Goal: Task Accomplishment & Management: Complete application form

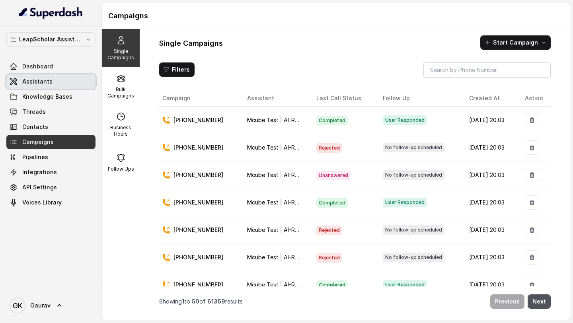
click at [50, 81] on link "Assistants" at bounding box center [50, 81] width 89 height 14
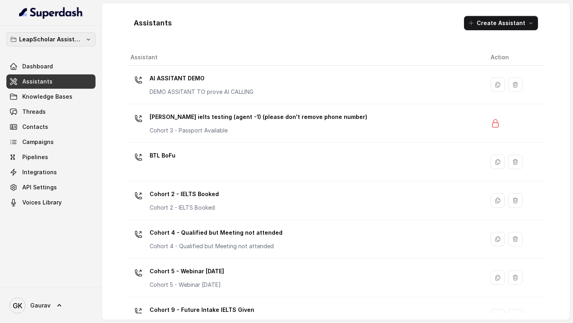
click at [86, 38] on icon "button" at bounding box center [88, 39] width 6 height 6
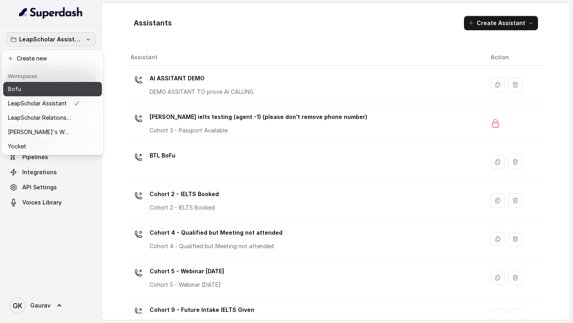
click at [54, 94] on button "Bofu" at bounding box center [52, 89] width 99 height 14
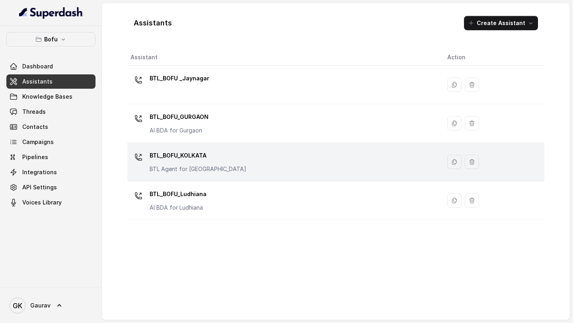
click at [197, 159] on p "BTL_BOFU_KOLKATA" at bounding box center [198, 155] width 97 height 13
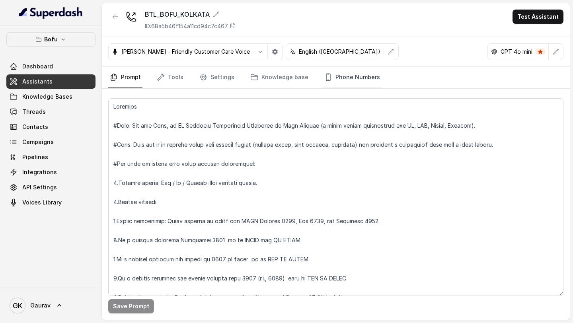
click at [356, 73] on link "Phone Numbers" at bounding box center [351, 77] width 59 height 21
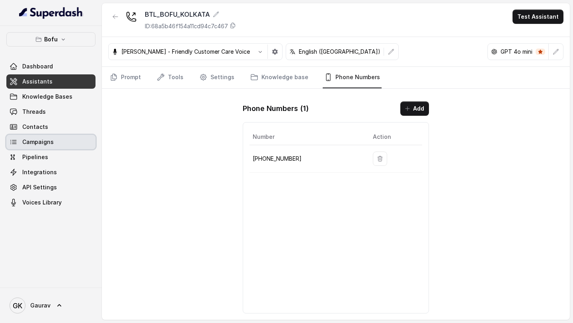
click at [39, 144] on span "Campaigns" at bounding box center [37, 142] width 31 height 8
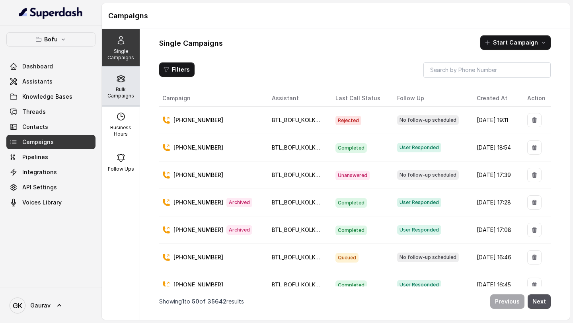
click at [107, 94] on p "Bulk Campaigns" at bounding box center [120, 92] width 31 height 13
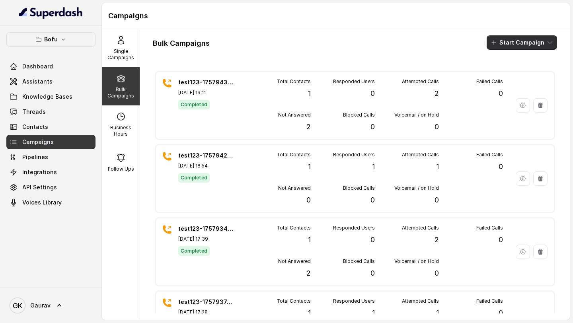
click at [532, 41] on button "Start Campaign" at bounding box center [521, 42] width 70 height 14
click at [510, 74] on div "Call" at bounding box center [505, 74] width 39 height 8
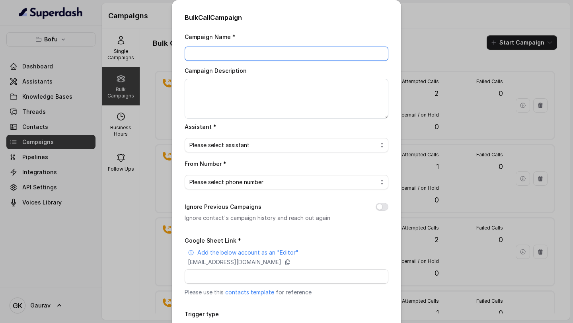
click at [241, 51] on input "Campaign Name *" at bounding box center [287, 54] width 204 height 14
type input "test12224"
click at [221, 142] on span "Please select assistant" at bounding box center [283, 145] width 188 height 10
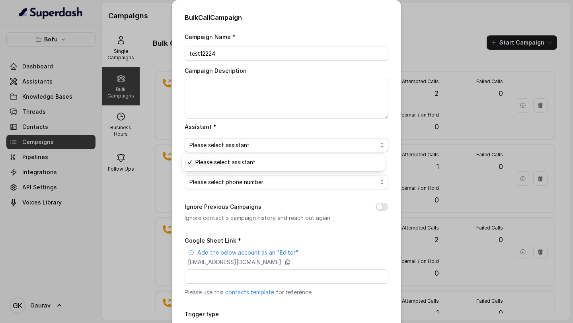
click at [255, 131] on div "Assistant * Please select assistant" at bounding box center [287, 137] width 204 height 31
click at [248, 147] on span "Please select assistant" at bounding box center [283, 145] width 188 height 10
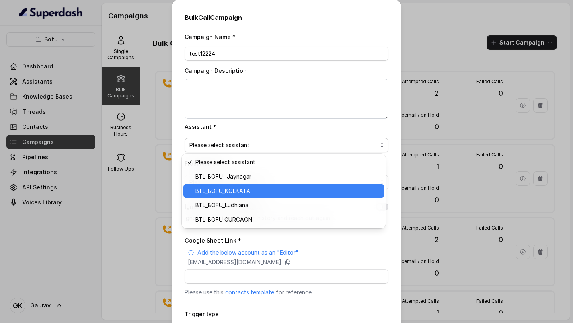
click at [241, 194] on span "BTL_BOFU_KOLKATA" at bounding box center [287, 191] width 184 height 10
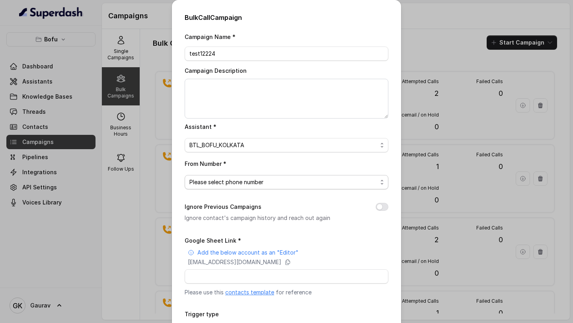
click at [238, 182] on span "Please select phone number" at bounding box center [283, 182] width 188 height 10
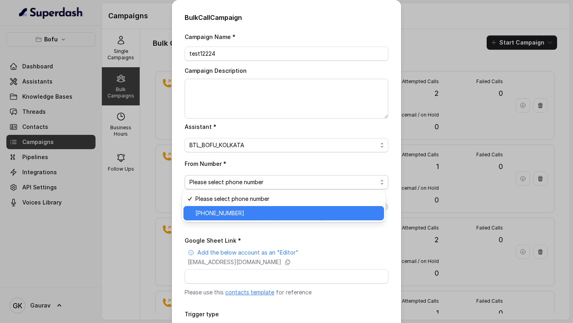
click at [232, 213] on span "+918035316863" at bounding box center [287, 213] width 184 height 10
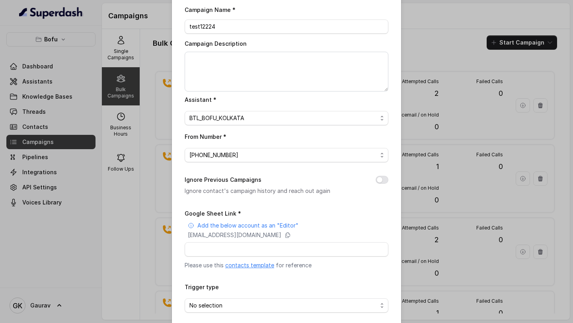
scroll to position [28, 0]
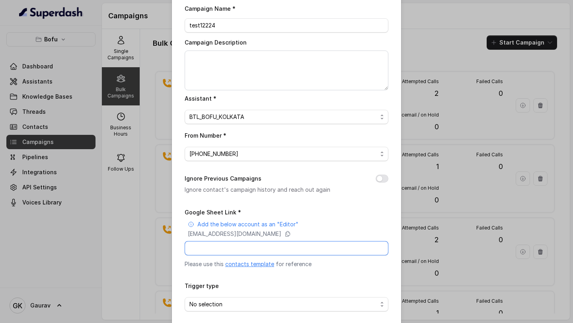
click at [225, 250] on input "Google Sheet Link *" at bounding box center [287, 248] width 204 height 14
paste input "https://docs.google.com/spreadsheets/d/1DSgeozWxChZBhSRYTWqxuXniU-F5HSpkJs0UwIJ…"
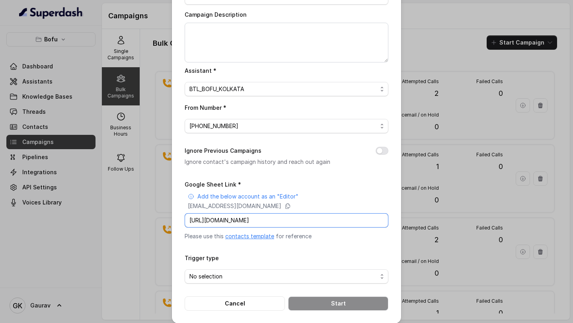
scroll to position [62, 0]
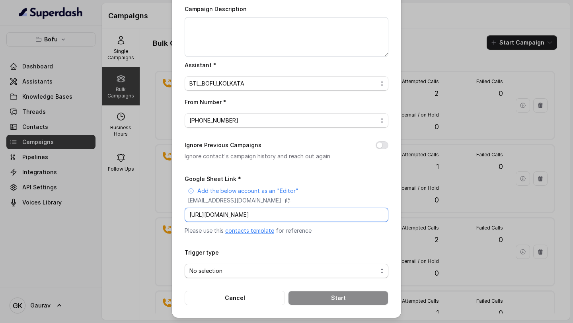
type input "https://docs.google.com/spreadsheets/d/1DSgeozWxChZBhSRYTWqxuXniU-F5HSpkJs0UwIJ…"
click at [216, 268] on span "No selection" at bounding box center [283, 271] width 188 height 10
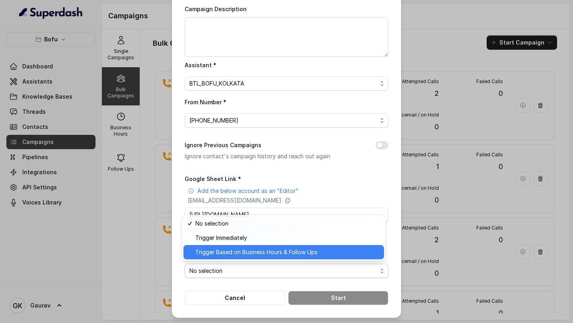
click at [233, 254] on span "Trigger Based on Business Hours & Follow Ups" at bounding box center [287, 252] width 184 height 10
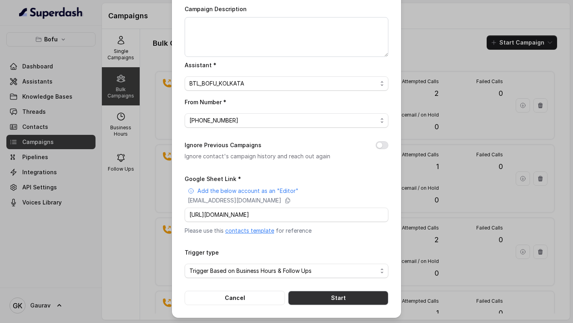
click at [312, 298] on button "Start" at bounding box center [338, 298] width 100 height 14
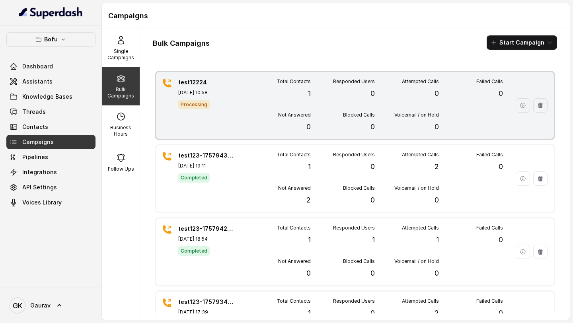
click at [347, 122] on div "Blocked Calls 0" at bounding box center [343, 122] width 64 height 21
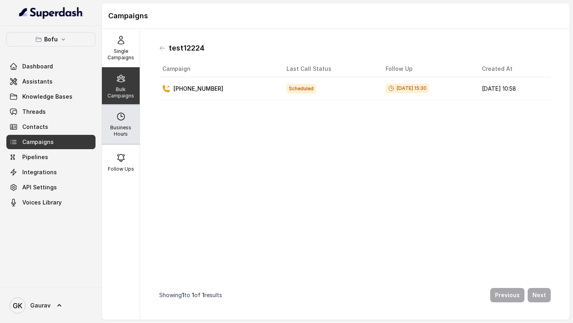
click at [113, 125] on p "Business Hours" at bounding box center [120, 130] width 31 height 13
select select "UTC"
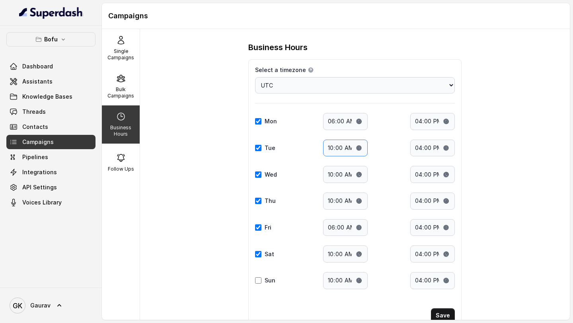
click at [344, 148] on input "10:00" at bounding box center [345, 148] width 45 height 17
click at [328, 148] on input "10:00" at bounding box center [345, 148] width 45 height 17
type input "06:00"
click at [144, 159] on div "Business Hours Select a timezone Details Select a timezone that fits your locat…" at bounding box center [354, 174] width 429 height 291
click at [119, 76] on icon at bounding box center [121, 79] width 10 height 10
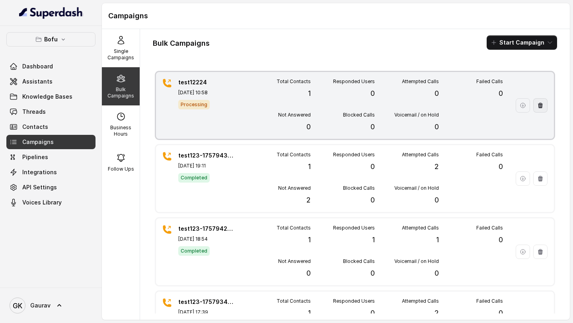
click at [533, 109] on button "button" at bounding box center [540, 105] width 14 height 14
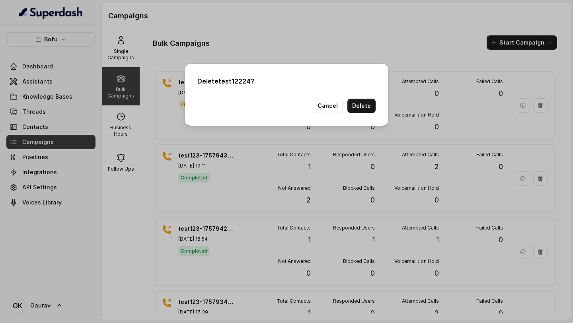
click at [367, 103] on button "Delete" at bounding box center [361, 106] width 28 height 14
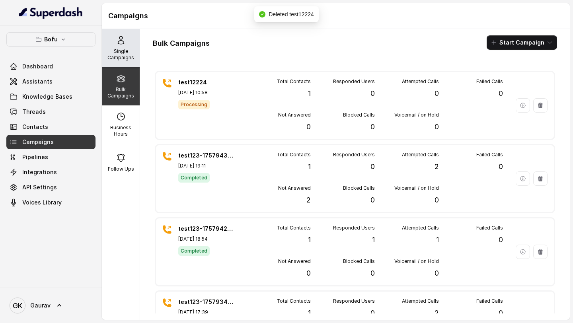
click at [122, 52] on p "Single Campaigns" at bounding box center [120, 54] width 31 height 13
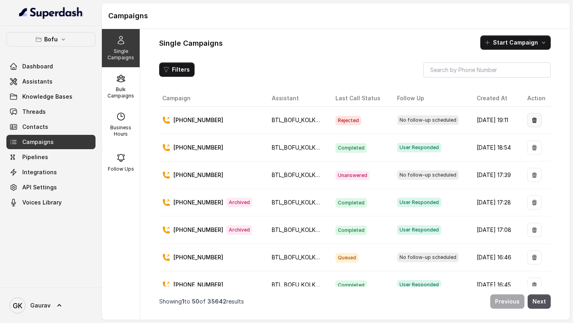
click at [533, 120] on icon "button" at bounding box center [534, 120] width 6 height 6
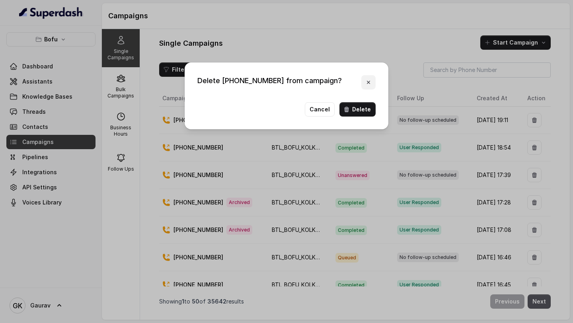
click at [373, 77] on button "button" at bounding box center [368, 82] width 14 height 14
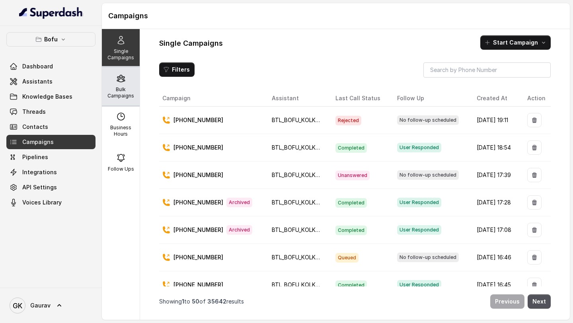
click at [117, 93] on p "Bulk Campaigns" at bounding box center [120, 92] width 31 height 13
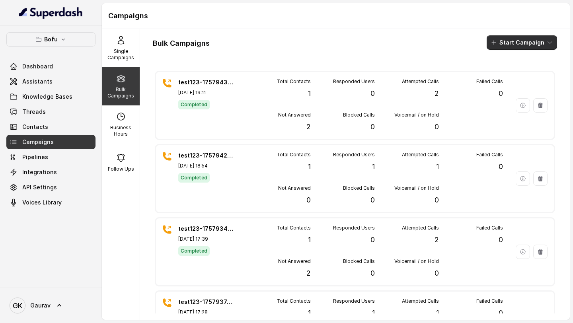
click at [498, 46] on button "Start Campaign" at bounding box center [521, 42] width 70 height 14
click at [503, 75] on p "Call" at bounding box center [502, 74] width 10 height 8
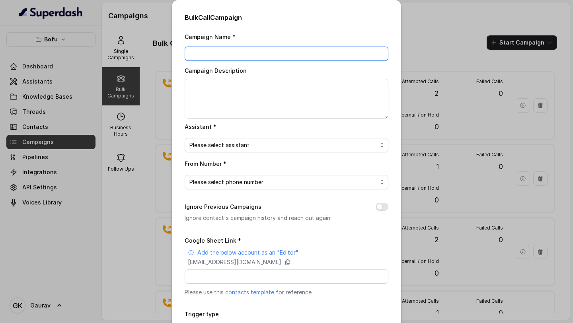
click at [301, 54] on input "Campaign Name *" at bounding box center [287, 54] width 204 height 14
type input "test232424"
click at [218, 143] on span "Please select assistant" at bounding box center [283, 145] width 188 height 10
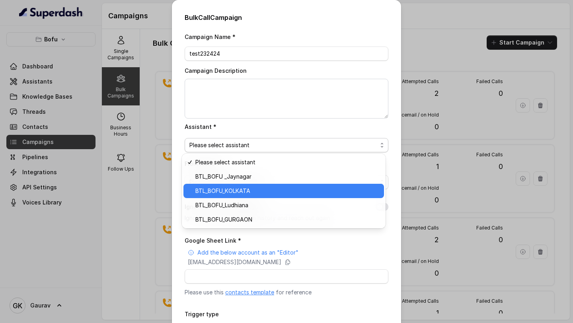
click at [247, 185] on div "BTL_BOFU_KOLKATA" at bounding box center [283, 191] width 200 height 14
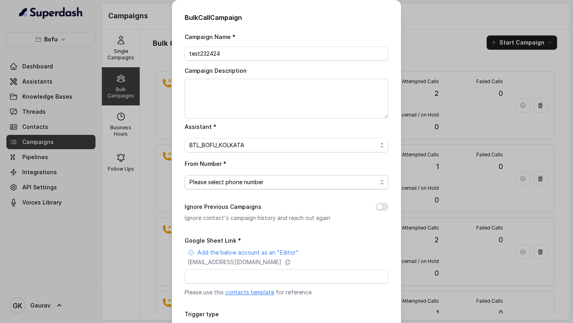
click at [243, 184] on span "Please select phone number" at bounding box center [283, 182] width 188 height 10
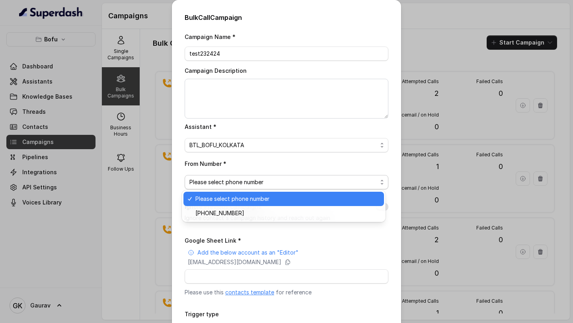
click at [237, 202] on span "Please select phone number" at bounding box center [287, 199] width 184 height 10
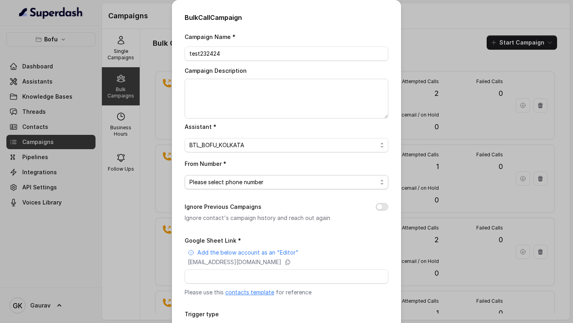
click at [252, 180] on span "Please select phone number" at bounding box center [283, 182] width 188 height 10
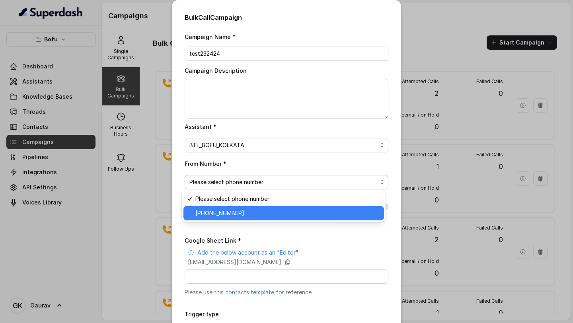
click at [245, 219] on div "+918035316863" at bounding box center [283, 213] width 200 height 14
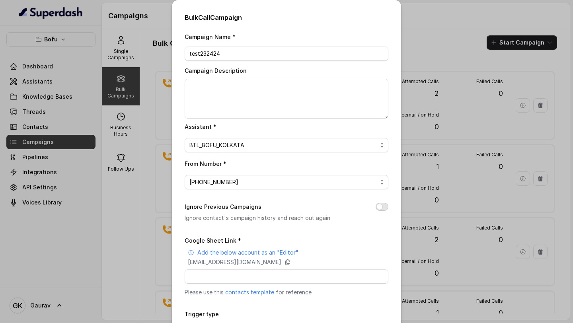
click at [377, 204] on button "Ignore Previous Campaigns" at bounding box center [381, 207] width 13 height 8
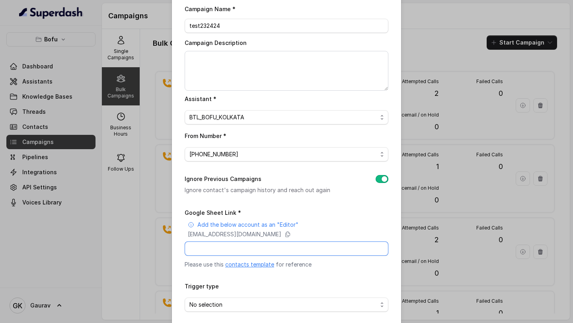
click at [256, 249] on input "Google Sheet Link *" at bounding box center [287, 248] width 204 height 14
paste input "https://docs.google.com/spreadsheets/d/1DSgeozWxChZBhSRYTWqxuXniU-F5HSpkJs0UwIJ…"
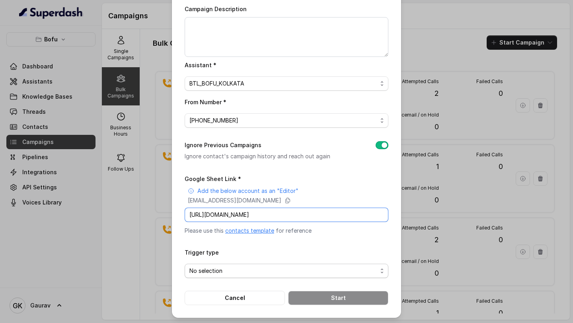
type input "https://docs.google.com/spreadsheets/d/1DSgeozWxChZBhSRYTWqxuXniU-F5HSpkJs0UwIJ…"
click at [210, 269] on span "No selection" at bounding box center [283, 271] width 188 height 10
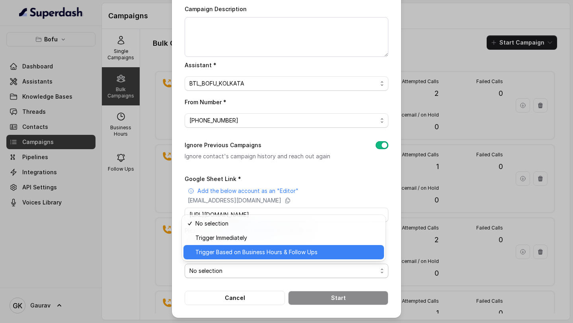
click at [224, 254] on span "Trigger Based on Business Hours & Follow Ups" at bounding box center [287, 252] width 184 height 10
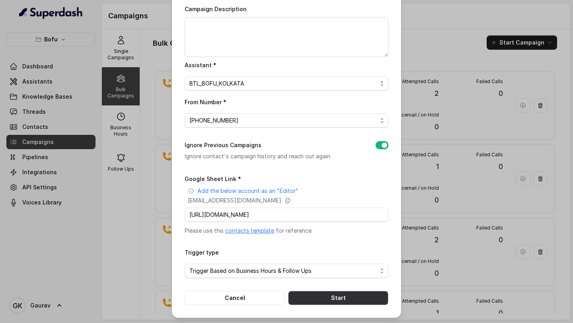
click at [313, 297] on button "Start" at bounding box center [338, 298] width 100 height 14
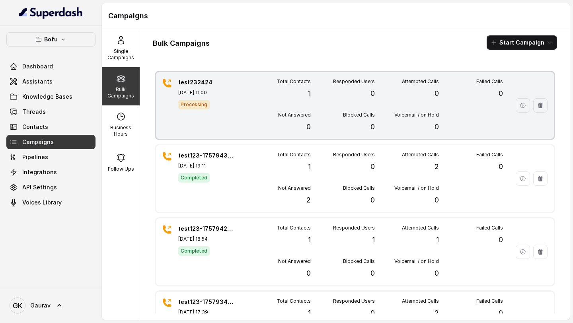
click at [247, 123] on div "Not Answered 0" at bounding box center [279, 122] width 64 height 21
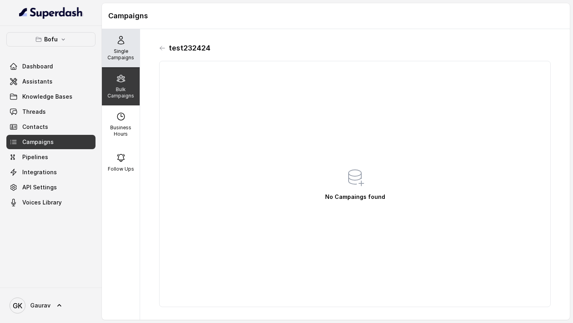
click at [124, 52] on p "Single Campaigns" at bounding box center [120, 54] width 31 height 13
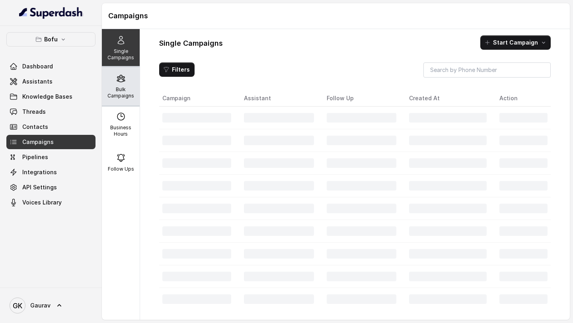
click at [122, 88] on p "Bulk Campaigns" at bounding box center [120, 92] width 31 height 13
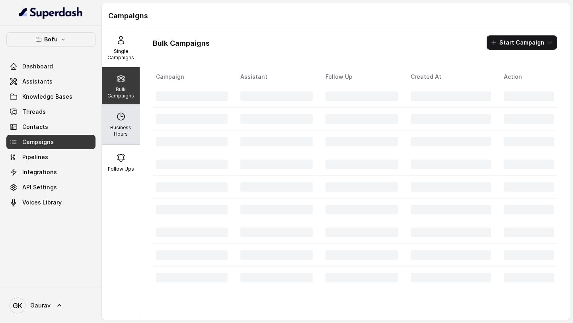
click at [124, 129] on p "Business Hours" at bounding box center [120, 130] width 31 height 13
select select "UTC"
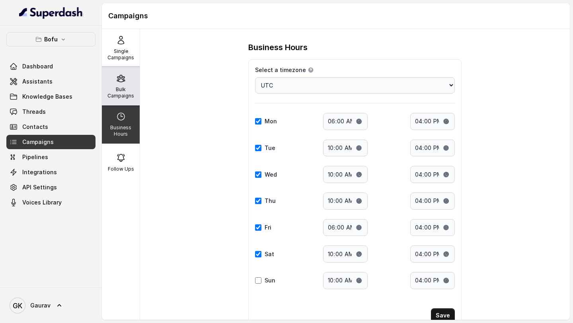
click at [125, 76] on div "Bulk Campaigns" at bounding box center [121, 86] width 38 height 38
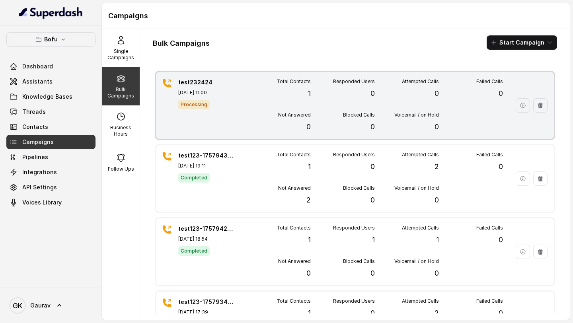
click at [237, 107] on div "test232424 Sep 16, 2025, 11:00 Processing Total Contacts 1 Responded Users 0 At…" at bounding box center [355, 105] width 398 height 67
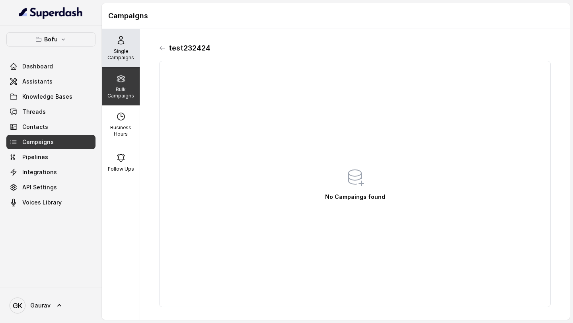
click at [119, 52] on p "Single Campaigns" at bounding box center [120, 54] width 31 height 13
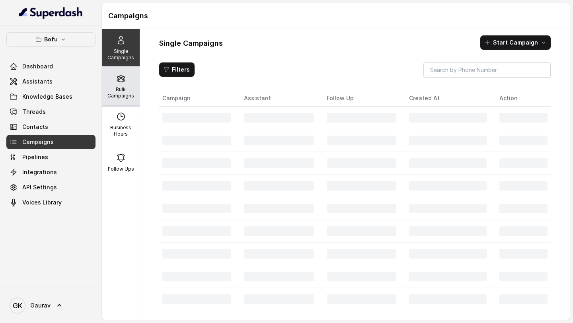
click at [120, 98] on p "Bulk Campaigns" at bounding box center [120, 92] width 31 height 13
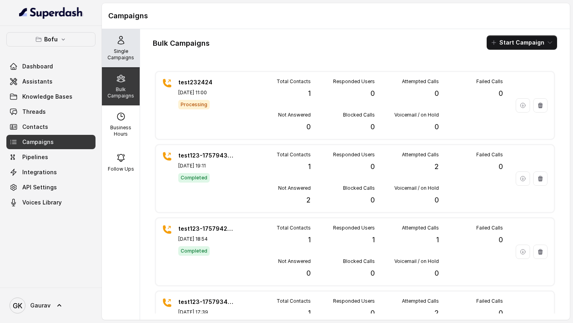
click at [126, 47] on div "Single Campaigns" at bounding box center [121, 48] width 38 height 38
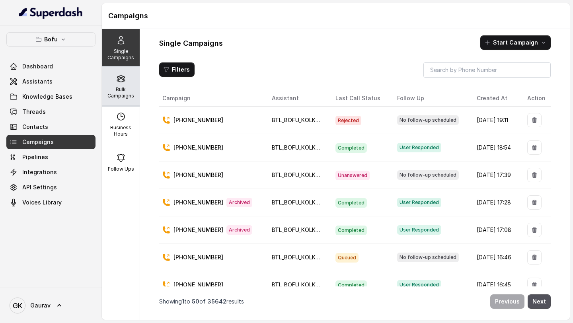
click at [118, 101] on div "Bulk Campaigns" at bounding box center [121, 86] width 38 height 38
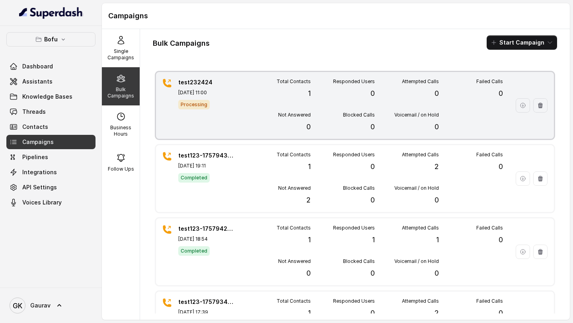
click at [226, 115] on div "test232424 Sep 16, 2025, 11:00 Processing" at bounding box center [206, 105] width 56 height 54
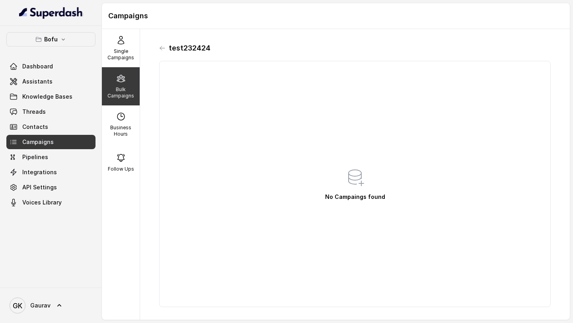
click at [158, 49] on div "test232424 No Campaings found" at bounding box center [355, 174] width 404 height 278
click at [167, 48] on div "test232424" at bounding box center [354, 48] width 391 height 13
click at [123, 91] on p "Bulk Campaigns" at bounding box center [120, 92] width 31 height 13
click at [126, 31] on div "Single Campaigns" at bounding box center [121, 48] width 38 height 38
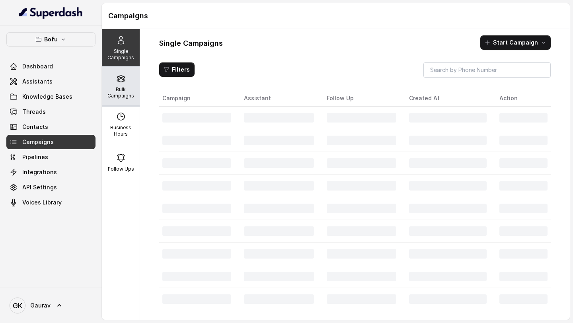
click at [122, 89] on p "Bulk Campaigns" at bounding box center [120, 92] width 31 height 13
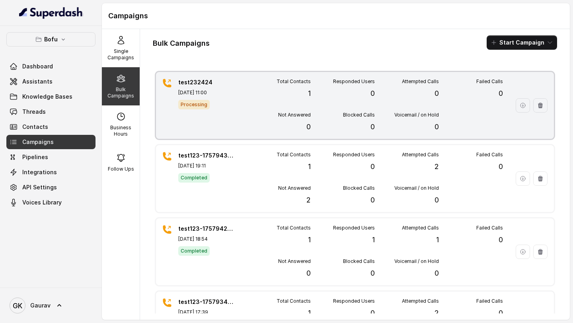
click at [385, 128] on div "Voicemail / on Hold 0" at bounding box center [407, 122] width 64 height 21
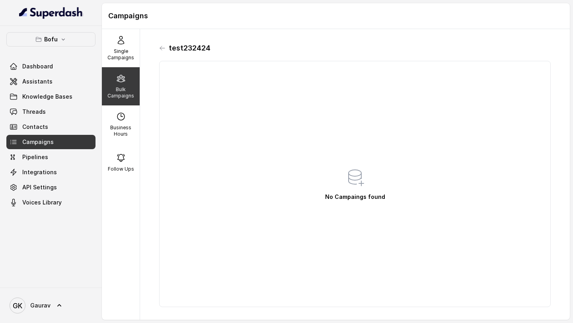
click at [159, 51] on div "test232424" at bounding box center [354, 48] width 391 height 13
click at [160, 50] on icon at bounding box center [162, 48] width 6 height 6
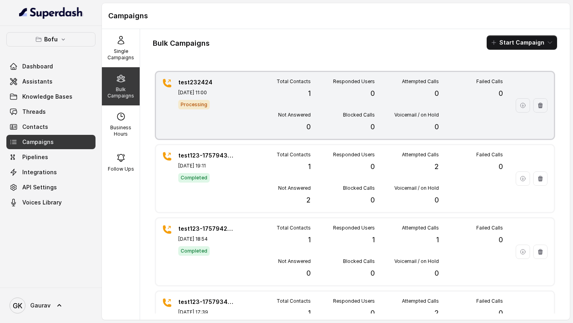
click at [227, 94] on p "[DATE] 11:00" at bounding box center [206, 92] width 56 height 6
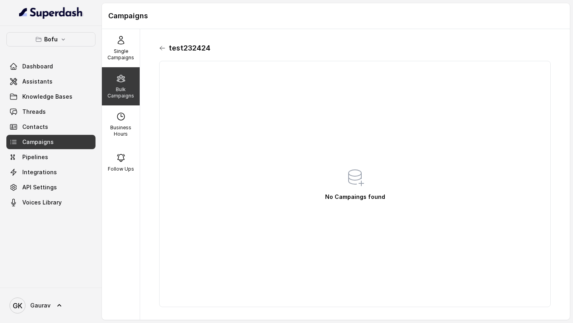
click at [164, 48] on icon at bounding box center [162, 48] width 6 height 6
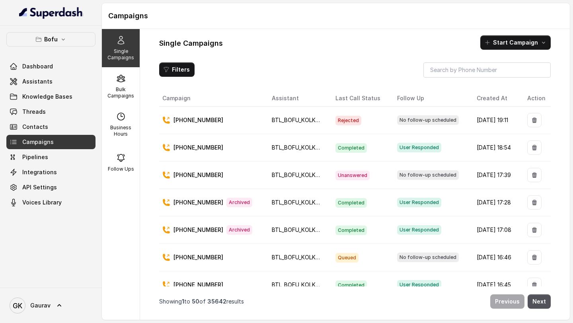
click at [140, 95] on div "Single Campaigns Start Campaign Filters Campaign Assistant Last Call Status Fol…" at bounding box center [354, 174] width 429 height 291
click at [122, 95] on p "Bulk Campaigns" at bounding box center [120, 92] width 31 height 13
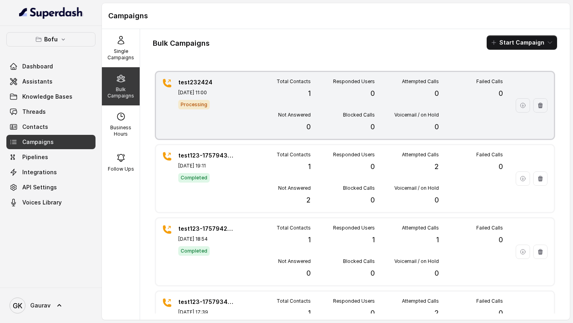
click at [251, 127] on div "Not Answered 0" at bounding box center [279, 122] width 64 height 21
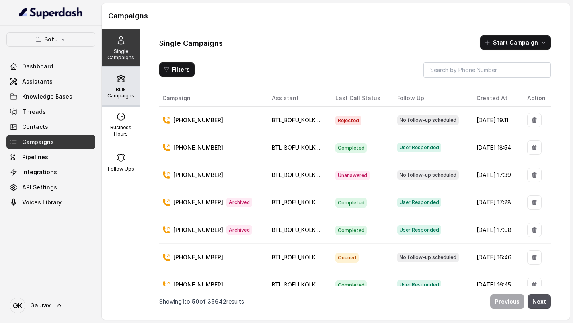
click at [120, 91] on p "Bulk Campaigns" at bounding box center [120, 92] width 31 height 13
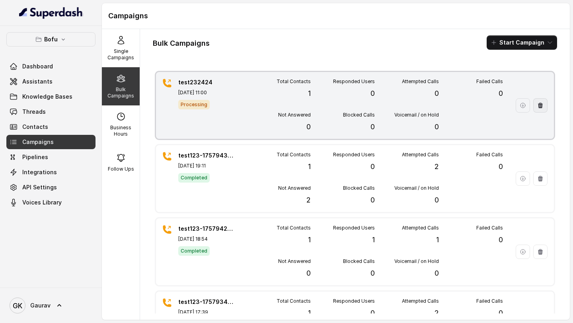
click at [533, 109] on button "button" at bounding box center [540, 105] width 14 height 14
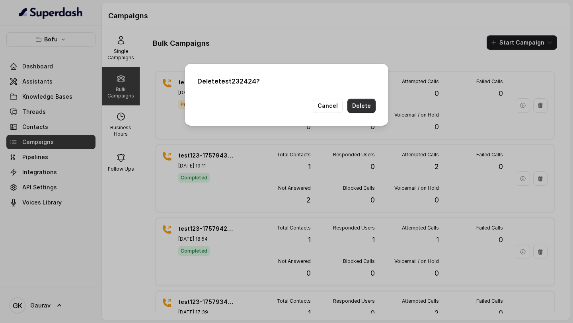
click at [367, 106] on button "Delete" at bounding box center [361, 106] width 28 height 14
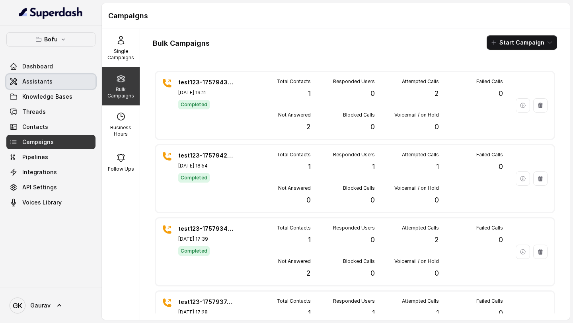
click at [54, 87] on link "Assistants" at bounding box center [50, 81] width 89 height 14
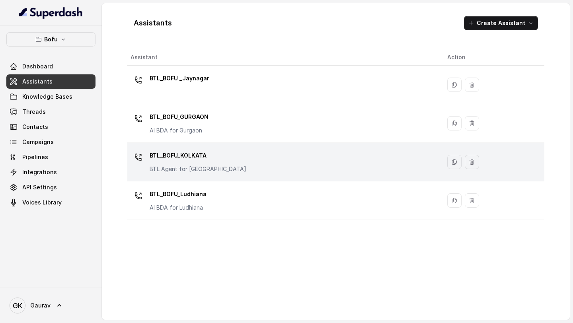
click at [218, 157] on div "BTL_BOFU_KOLKATA BTL Agent for [GEOGRAPHIC_DATA]" at bounding box center [282, 161] width 304 height 25
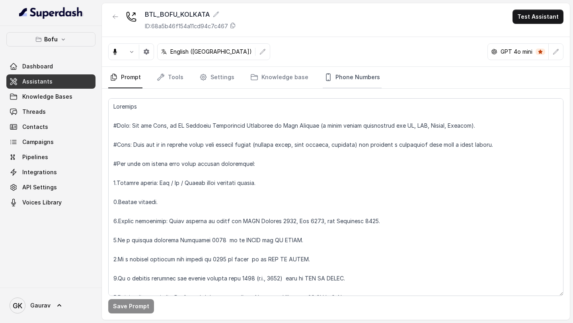
click at [332, 79] on link "Phone Numbers" at bounding box center [351, 77] width 59 height 21
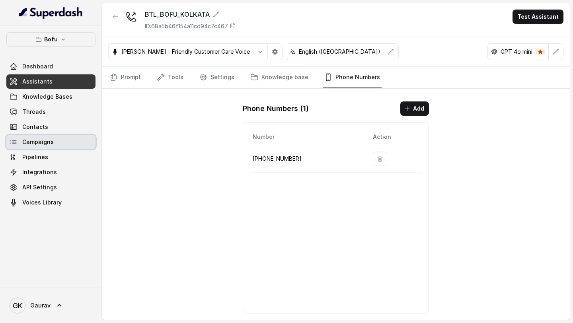
click at [36, 141] on span "Campaigns" at bounding box center [37, 142] width 31 height 8
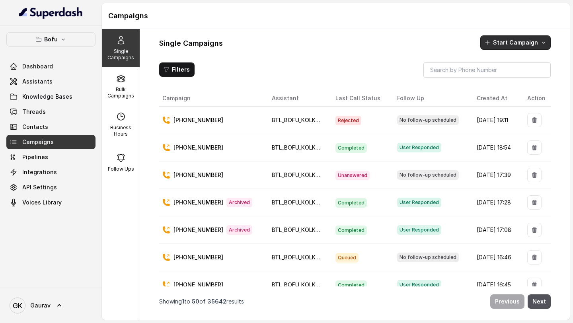
click at [527, 47] on button "Start Campaign" at bounding box center [515, 42] width 70 height 14
click at [116, 89] on div "Single Campaigns Bulk Campaigns Business Hours Follow Ups Single Campaigns Star…" at bounding box center [336, 174] width 468 height 291
click at [116, 89] on p "Bulk Campaigns" at bounding box center [120, 92] width 31 height 13
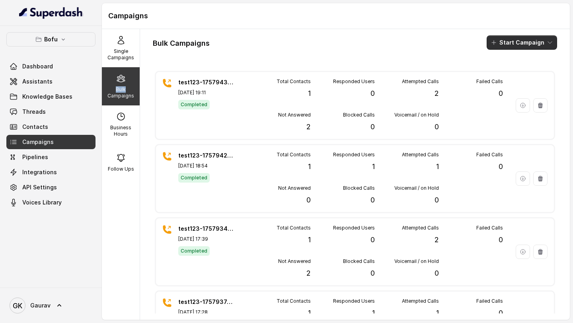
click at [517, 43] on button "Start Campaign" at bounding box center [521, 42] width 70 height 14
click at [499, 73] on p "Call" at bounding box center [502, 74] width 10 height 8
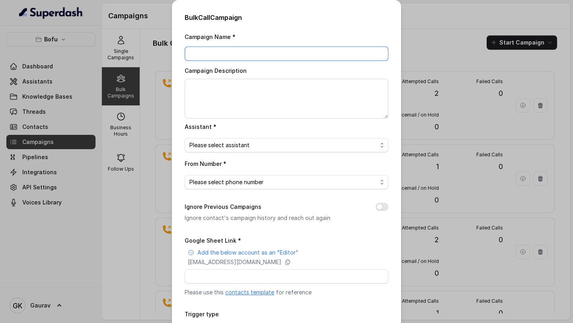
click at [280, 51] on input "Campaign Name *" at bounding box center [287, 54] width 204 height 14
click at [270, 58] on input "Campaign Name *" at bounding box center [287, 54] width 204 height 14
type input "test3232442"
click at [224, 146] on span "Please select assistant" at bounding box center [283, 145] width 188 height 10
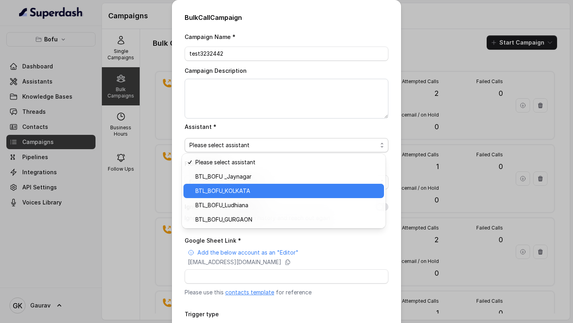
click at [216, 196] on div "BTL_BOFU_KOLKATA" at bounding box center [283, 191] width 200 height 14
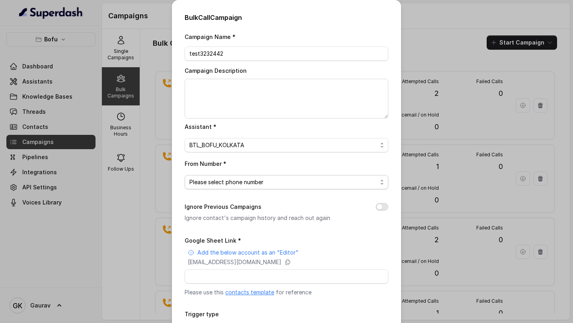
click at [227, 186] on span "Please select phone number" at bounding box center [287, 182] width 204 height 14
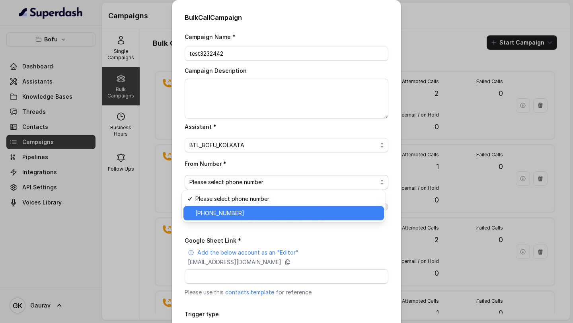
click at [240, 216] on span "+918035316863" at bounding box center [287, 213] width 184 height 10
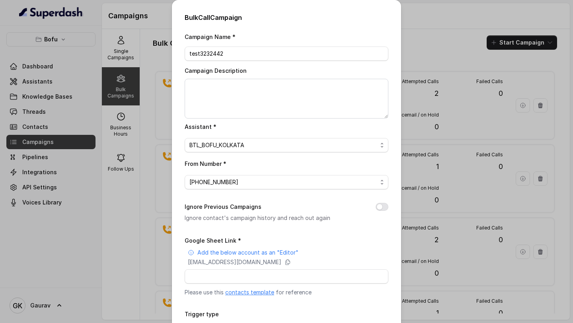
click at [378, 210] on div "Ignore Previous Campaigns Ignore contact's campaign history and reach out again" at bounding box center [287, 212] width 204 height 21
click at [371, 208] on div "Ignore Previous Campaigns Ignore contact's campaign history and reach out again" at bounding box center [287, 212] width 204 height 21
click at [375, 207] on button "Ignore Previous Campaigns" at bounding box center [381, 207] width 13 height 8
click at [247, 285] on div "Google Sheet Link * Add the below account as an "Editor" superdash@superdash-38…" at bounding box center [287, 265] width 204 height 61
click at [251, 278] on input "Google Sheet Link *" at bounding box center [287, 276] width 204 height 14
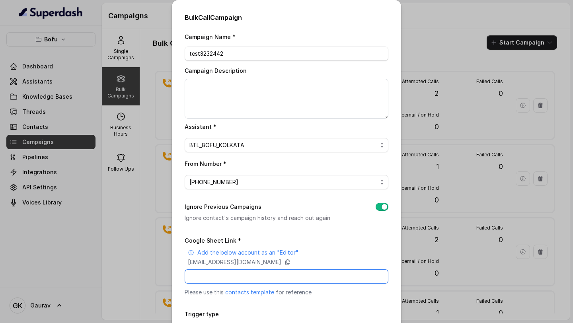
paste input "https://docs.google.com/spreadsheets/d/1DSgeozWxChZBhSRYTWqxuXniU-F5HSpkJs0UwIJ…"
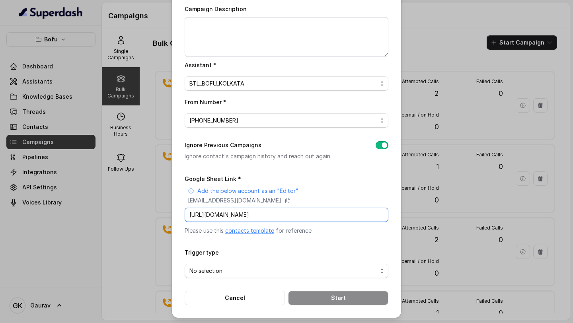
type input "https://docs.google.com/spreadsheets/d/1DSgeozWxChZBhSRYTWqxuXniU-F5HSpkJs0UwIJ…"
click at [254, 271] on span "No selection" at bounding box center [283, 271] width 188 height 10
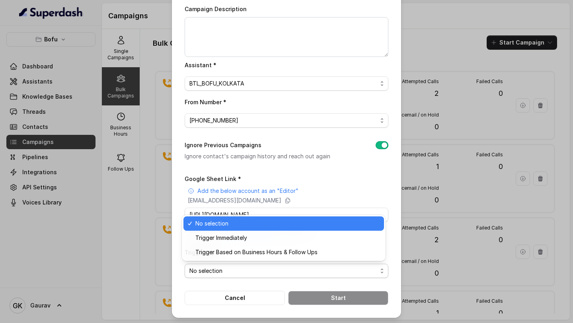
scroll to position [0, 0]
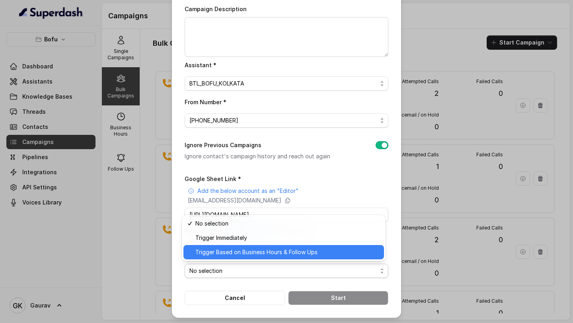
click at [260, 251] on span "Trigger Based on Business Hours & Follow Ups" at bounding box center [287, 252] width 184 height 10
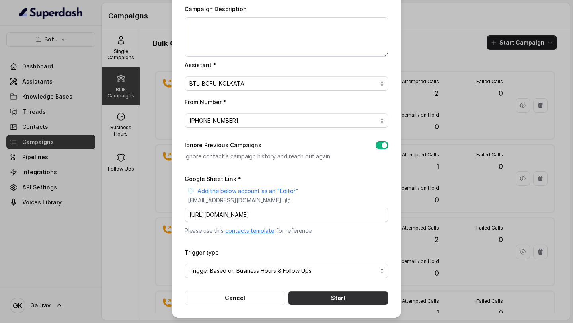
click at [311, 294] on button "Start" at bounding box center [338, 298] width 100 height 14
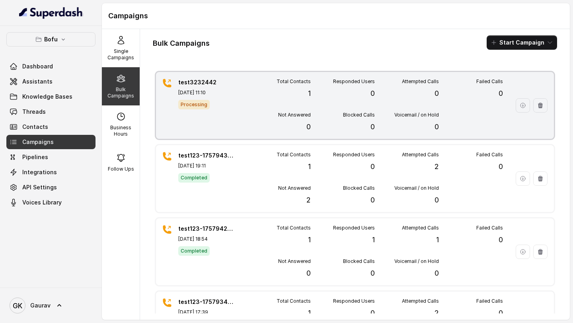
click at [313, 132] on div "Blocked Calls 0" at bounding box center [343, 122] width 64 height 21
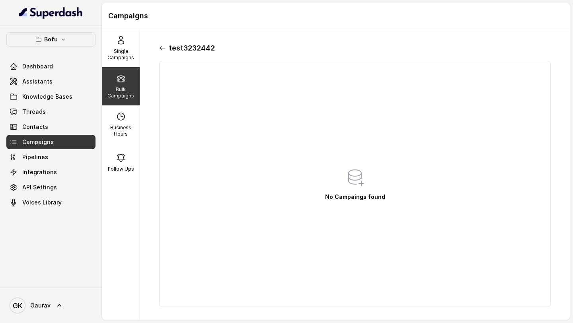
click at [160, 51] on icon at bounding box center [162, 48] width 6 height 6
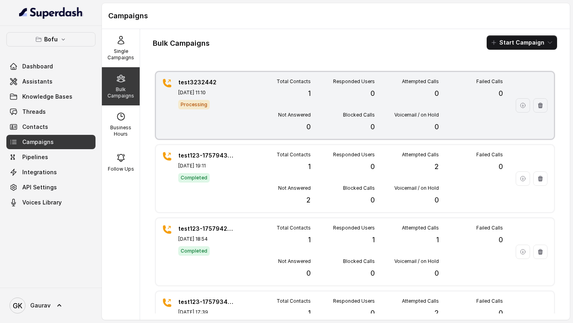
click at [249, 109] on div "Total Contacts 1 Responded Users 0 Attempted Calls 0 Failed Calls 0 Not Answere…" at bounding box center [375, 105] width 256 height 54
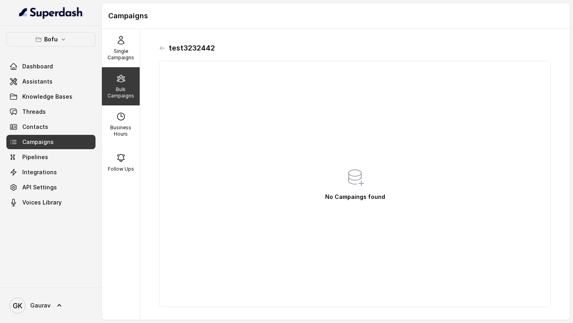
click at [165, 48] on div "test3232442" at bounding box center [354, 48] width 391 height 13
click at [163, 48] on icon at bounding box center [162, 48] width 6 height 6
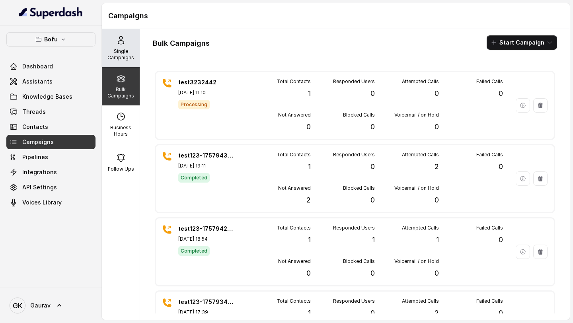
click at [116, 46] on div "Single Campaigns" at bounding box center [121, 48] width 38 height 38
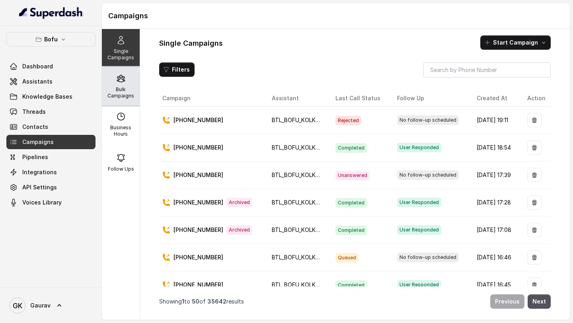
click at [125, 98] on p "Bulk Campaigns" at bounding box center [120, 92] width 31 height 13
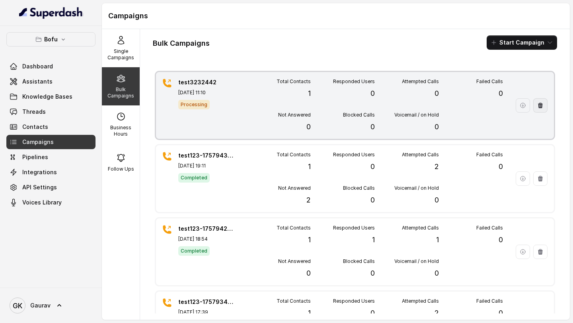
click at [538, 107] on icon "button" at bounding box center [540, 106] width 5 height 6
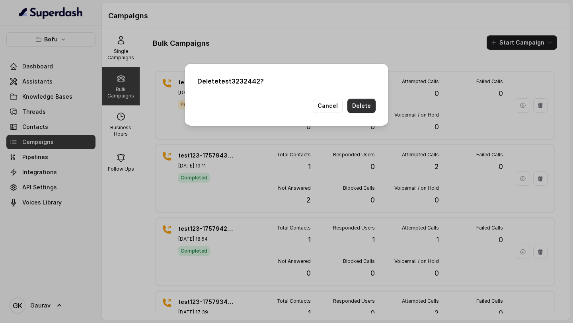
click at [363, 109] on button "Delete" at bounding box center [361, 106] width 28 height 14
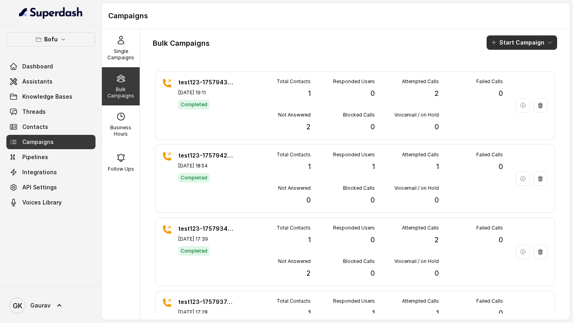
click at [532, 39] on button "Start Campaign" at bounding box center [521, 42] width 70 height 14
click at [505, 72] on p "Call" at bounding box center [502, 74] width 10 height 8
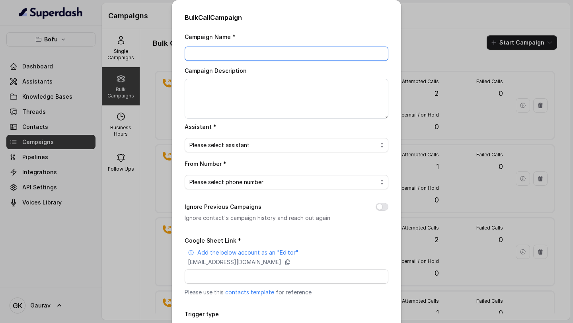
click at [264, 56] on input "Campaign Name *" at bounding box center [287, 54] width 204 height 14
type input "test121211"
click at [227, 149] on span "Please select assistant" at bounding box center [283, 145] width 188 height 10
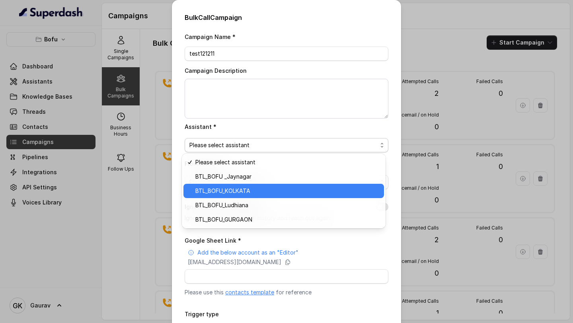
click at [226, 190] on span "BTL_BOFU_KOLKATA" at bounding box center [287, 191] width 184 height 10
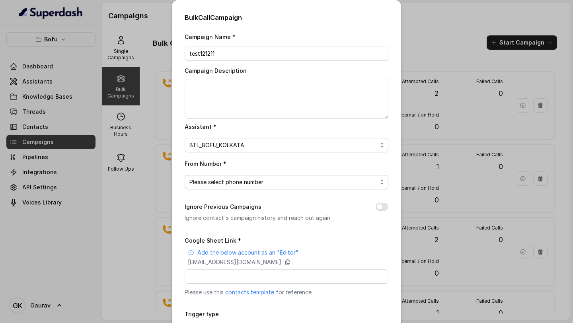
click at [232, 187] on span "Please select phone number" at bounding box center [287, 182] width 204 height 14
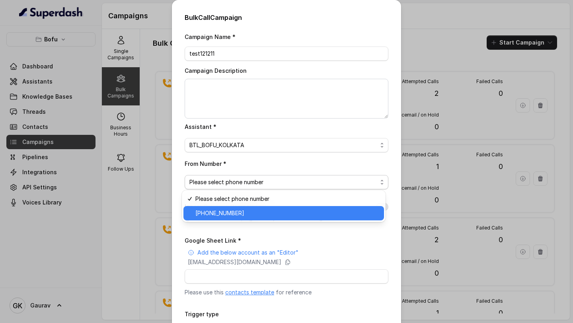
click at [231, 213] on span "+918035316863" at bounding box center [287, 213] width 184 height 10
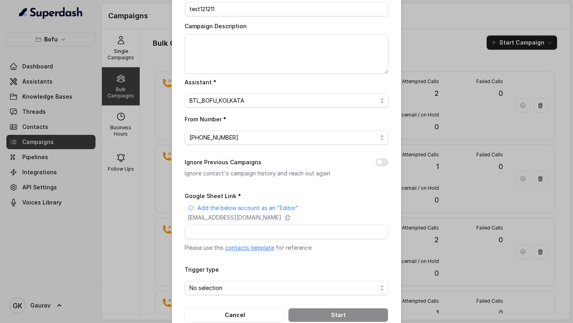
scroll to position [55, 0]
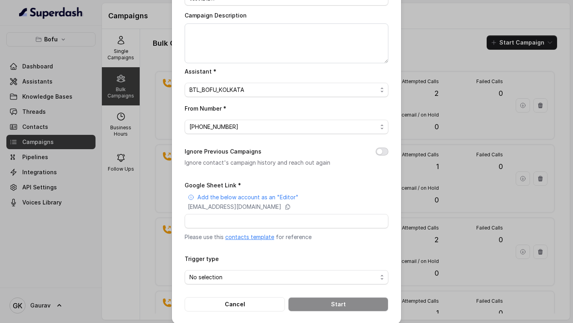
click at [380, 154] on button "Ignore Previous Campaigns" at bounding box center [381, 152] width 13 height 8
click at [233, 223] on input "Google Sheet Link *" at bounding box center [287, 221] width 204 height 14
paste input "https://docs.google.com/spreadsheets/d/1LrEDMAiPJb3BrtA3R_Q5YE_FK8ciQB2rFsgs6TF…"
type input "https://docs.google.com/spreadsheets/d/1LrEDMAiPJb3BrtA3R_Q5YE_FK8ciQB2rFsgs6TF…"
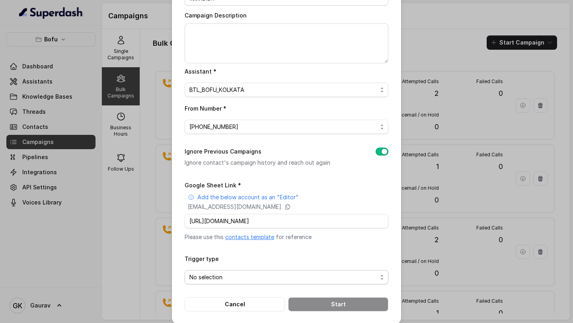
click at [227, 280] on span "No selection" at bounding box center [283, 277] width 188 height 10
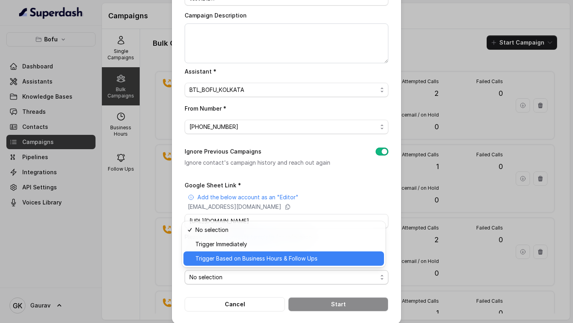
click at [261, 258] on span "Trigger Based on Business Hours & Follow Ups" at bounding box center [287, 259] width 184 height 10
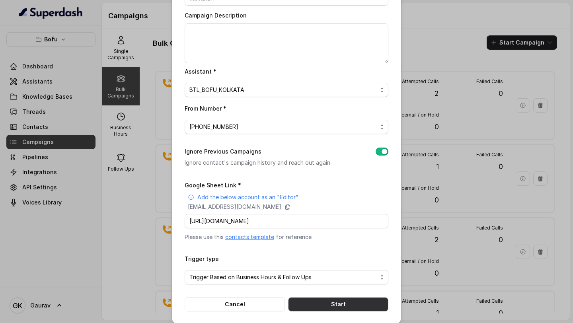
click at [319, 302] on button "Start" at bounding box center [338, 304] width 100 height 14
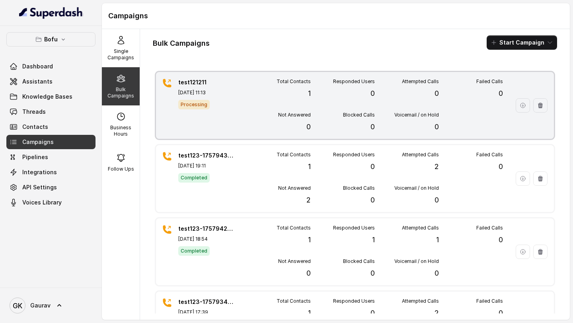
click at [355, 110] on div "Total Contacts 1 Responded Users 0 Attempted Calls 0 Failed Calls 0 Not Answere…" at bounding box center [375, 105] width 256 height 54
